Goal: Navigation & Orientation: Find specific page/section

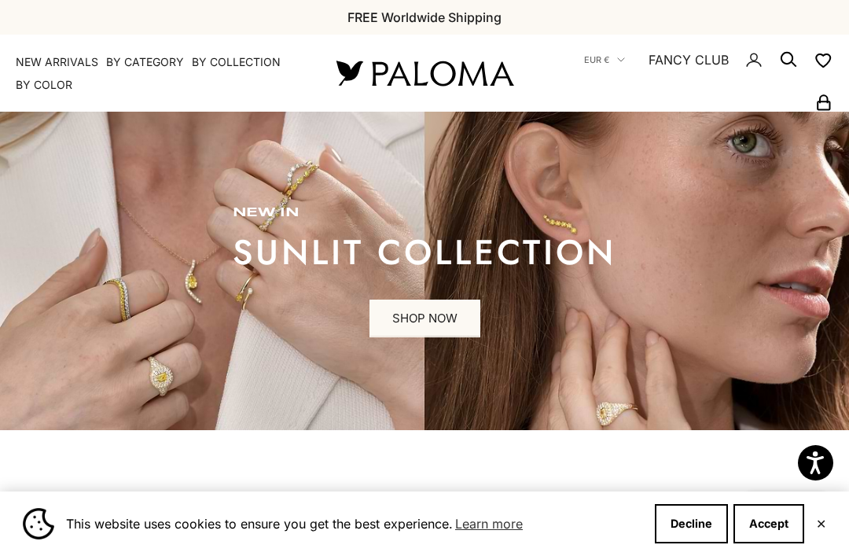
click at [694, 521] on button "Decline" at bounding box center [691, 523] width 73 height 39
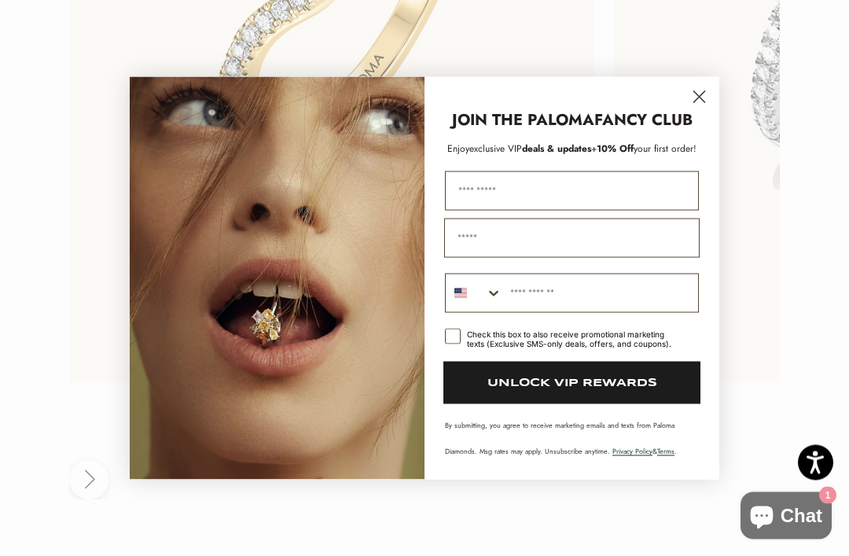
scroll to position [3483, 0]
click at [699, 109] on circle "Close dialog" at bounding box center [700, 96] width 26 height 26
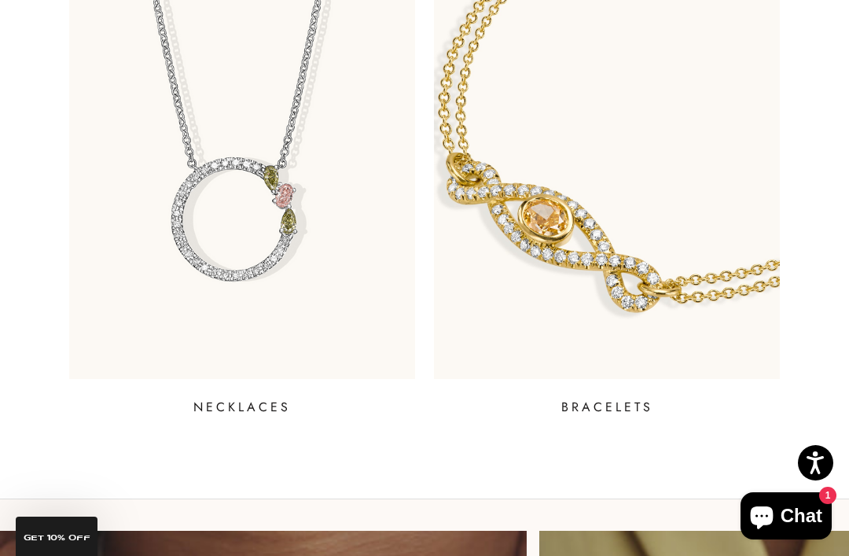
scroll to position [1219, 0]
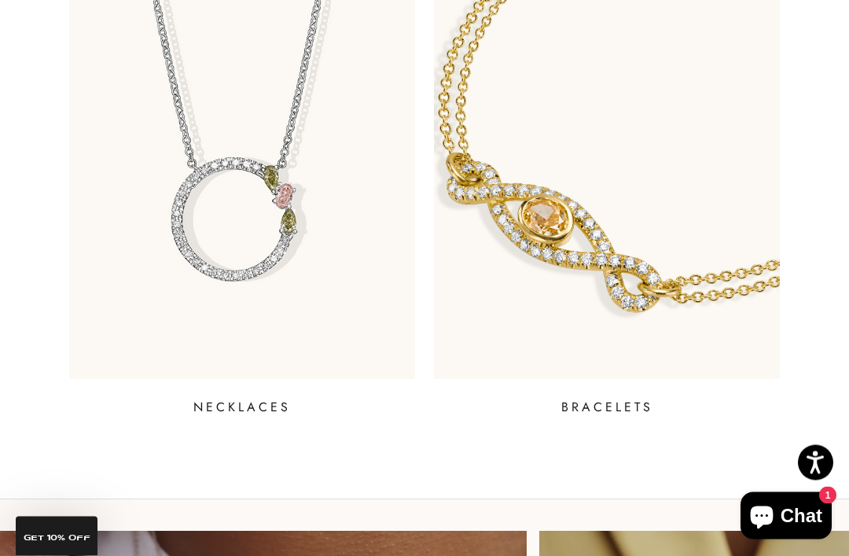
click at [727, 276] on img at bounding box center [607, 144] width 346 height 471
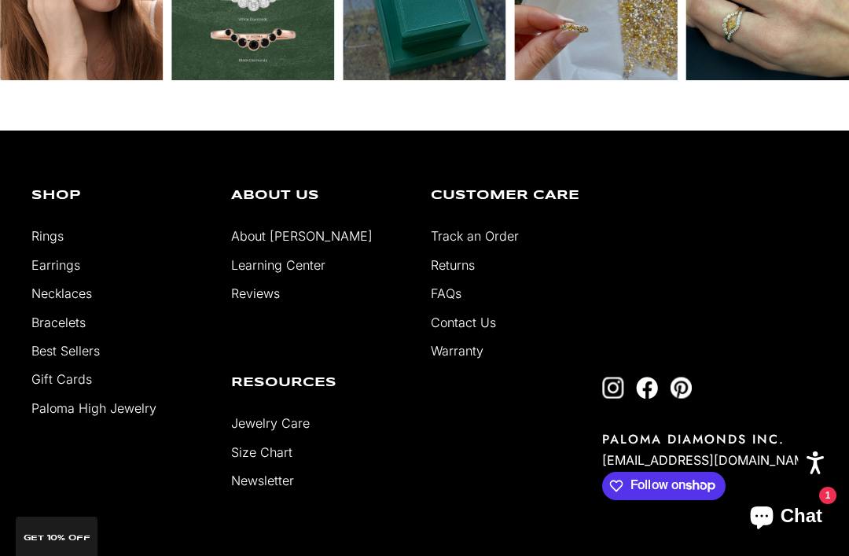
scroll to position [1660, 0]
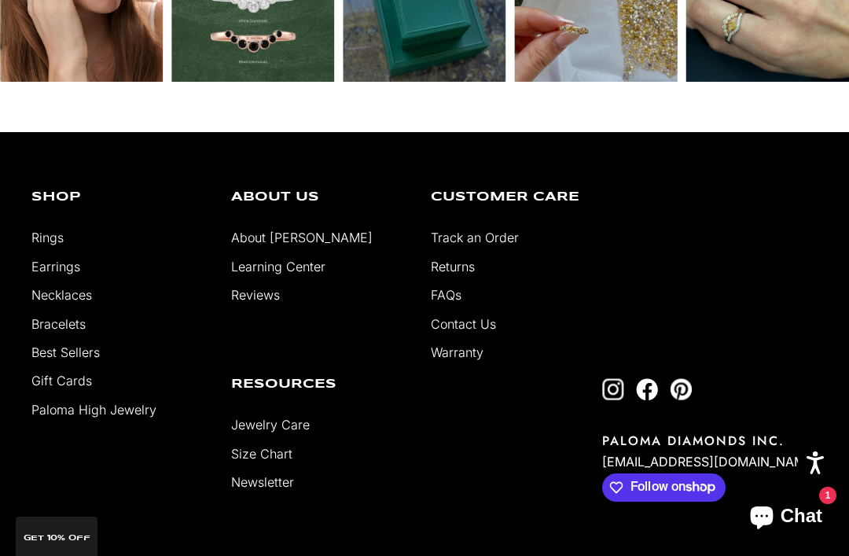
click at [63, 274] on link "Earrings" at bounding box center [55, 267] width 49 height 16
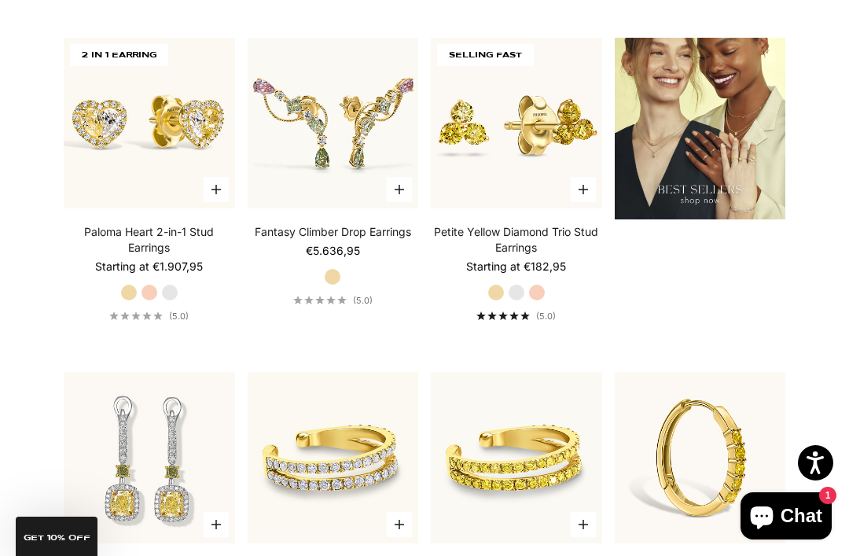
scroll to position [1771, 0]
